Goal: Information Seeking & Learning: Learn about a topic

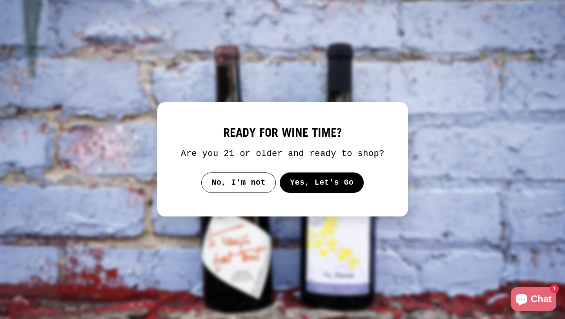
click at [296, 189] on button "Yes, Let's Go" at bounding box center [321, 182] width 84 height 20
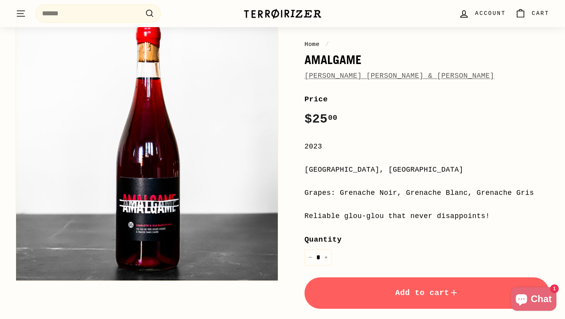
scroll to position [86, 0]
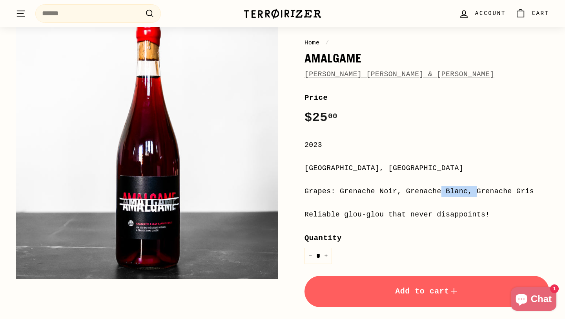
drag, startPoint x: 341, startPoint y: 190, endPoint x: 374, endPoint y: 189, distance: 33.8
click at [375, 190] on div "Grapes: Grenache Noir, Grenache Blanc, Grenache Gris" at bounding box center [427, 191] width 245 height 11
copy div "Grenache"
drag, startPoint x: 306, startPoint y: 168, endPoint x: 428, endPoint y: 165, distance: 122.1
click at [430, 168] on div "Languedoc-Roussillon, France" at bounding box center [427, 167] width 245 height 11
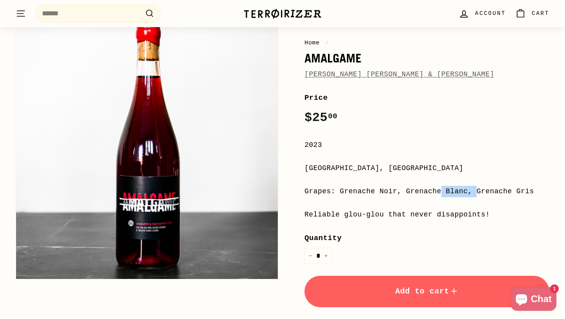
copy div "Languedoc-Roussillon, France"
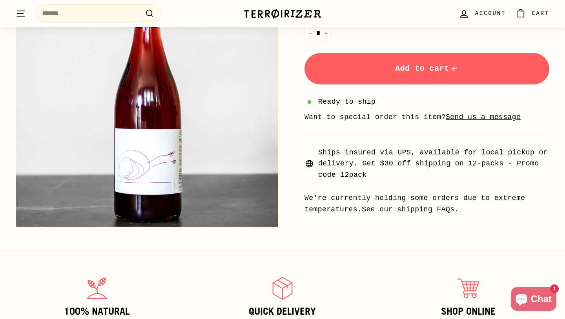
scroll to position [288, 0]
